Goal: Task Accomplishment & Management: Use online tool/utility

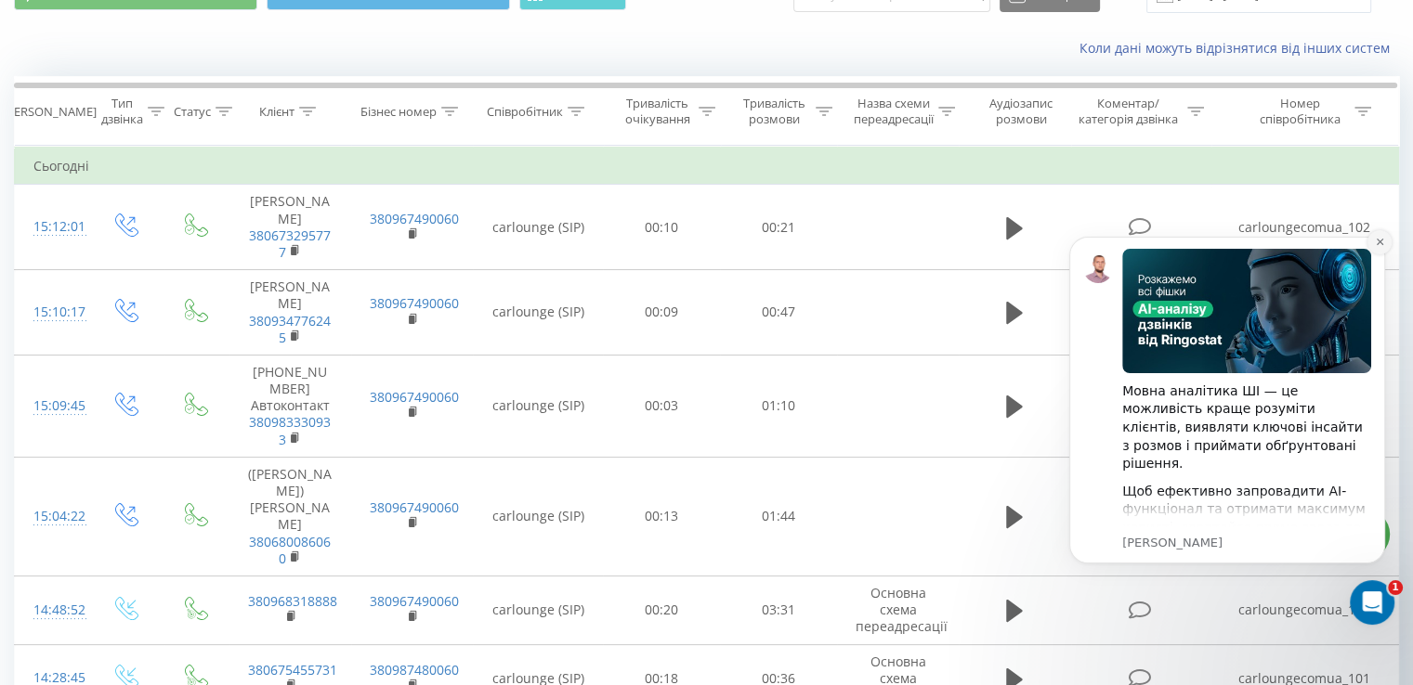
click at [1381, 247] on icon "Dismiss notification" at bounding box center [1380, 242] width 10 height 10
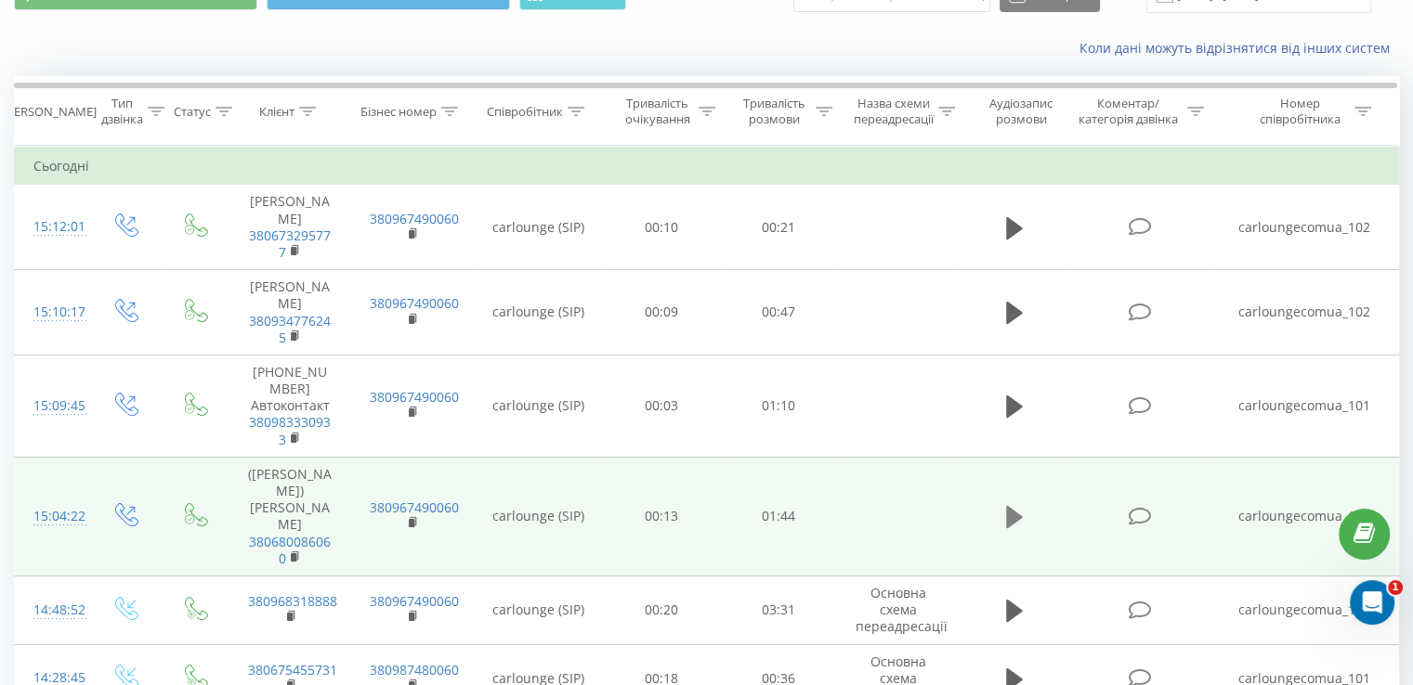
click at [1013, 506] on icon at bounding box center [1014, 517] width 17 height 22
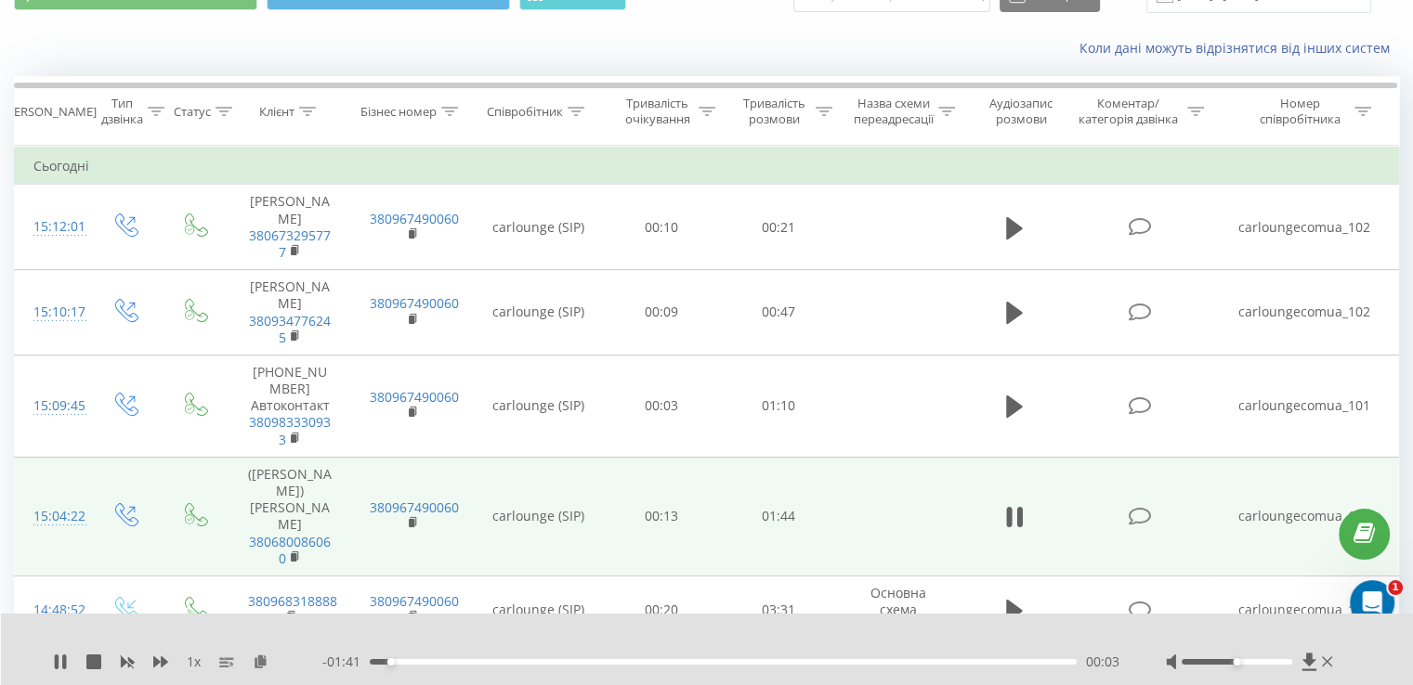
drag, startPoint x: 1236, startPoint y: 664, endPoint x: 1225, endPoint y: 671, distance: 12.9
click at [1233, 669] on div at bounding box center [1251, 662] width 171 height 19
click at [1224, 671] on div "1 x - 01:41 00:03 00:03" at bounding box center [707, 650] width 1413 height 72
drag, startPoint x: 1224, startPoint y: 671, endPoint x: 1201, endPoint y: 666, distance: 23.7
click at [1201, 666] on div "1 x - 01:39 00:04 00:04" at bounding box center [707, 650] width 1413 height 72
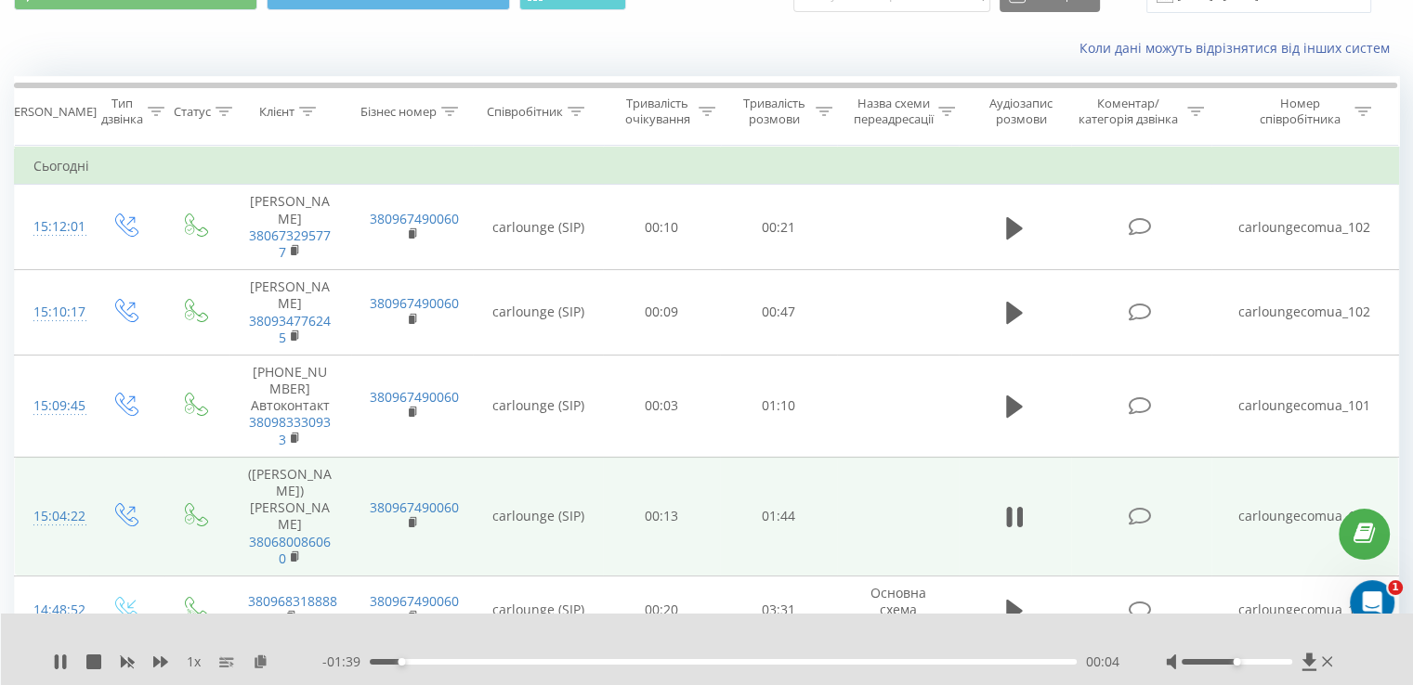
drag, startPoint x: 1201, startPoint y: 666, endPoint x: 1224, endPoint y: 670, distance: 23.5
click at [1202, 666] on div at bounding box center [1251, 662] width 171 height 19
drag, startPoint x: 1233, startPoint y: 664, endPoint x: 1247, endPoint y: 667, distance: 14.2
click at [1247, 667] on div at bounding box center [1251, 662] width 171 height 19
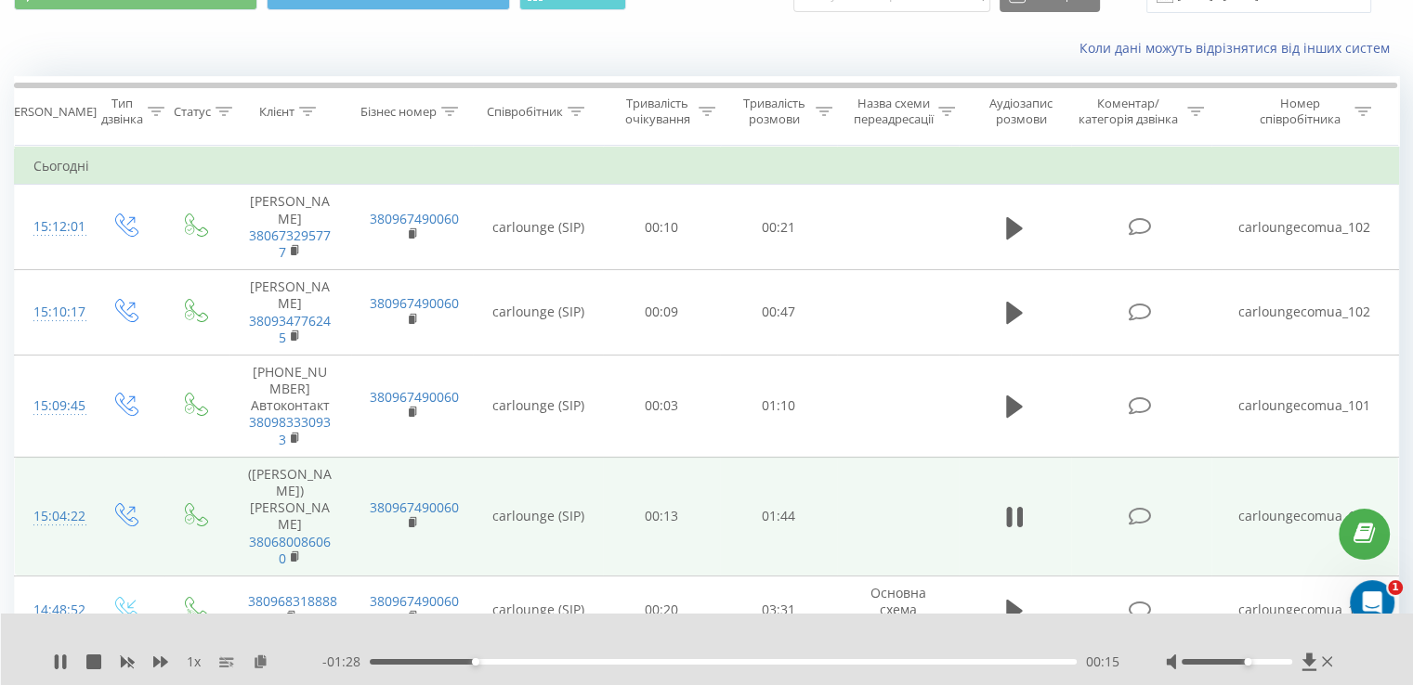
click at [1247, 667] on div at bounding box center [1251, 662] width 171 height 19
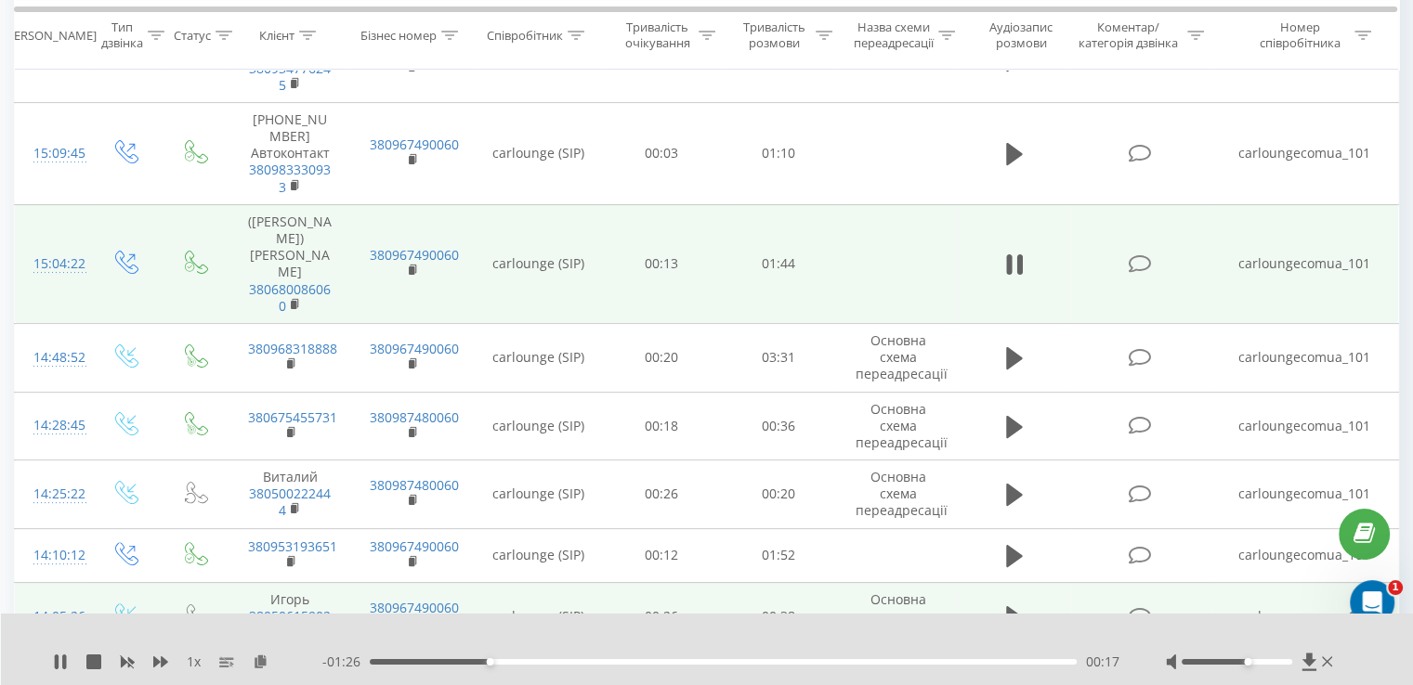
scroll to position [372, 0]
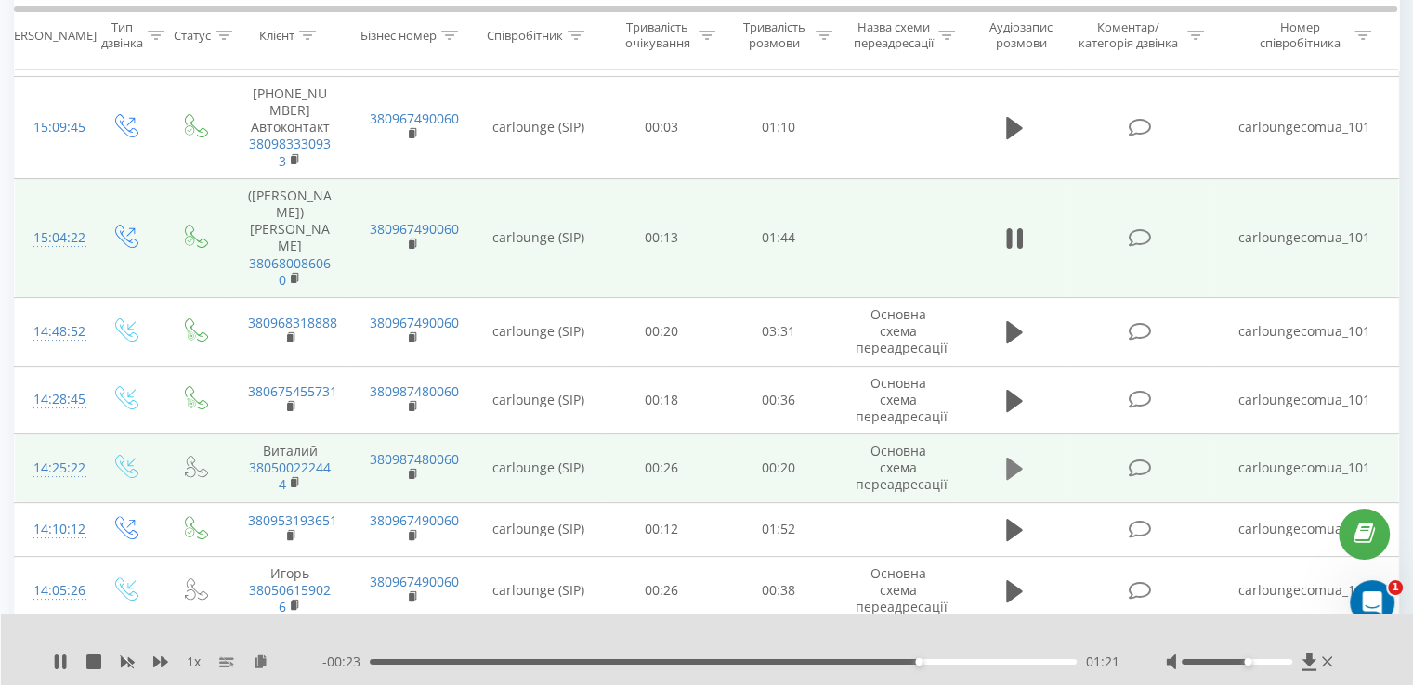
click at [1018, 458] on icon at bounding box center [1014, 469] width 17 height 22
click at [293, 479] on rect at bounding box center [294, 483] width 6 height 8
